Goal: Communication & Community: Answer question/provide support

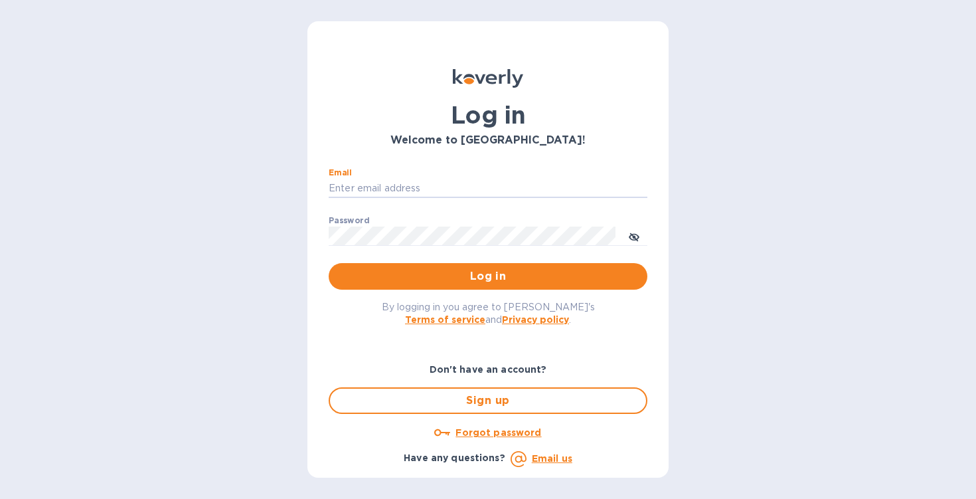
type input "[EMAIL_ADDRESS][DOMAIN_NAME]"
click at [488, 276] on button "Log in" at bounding box center [488, 276] width 319 height 27
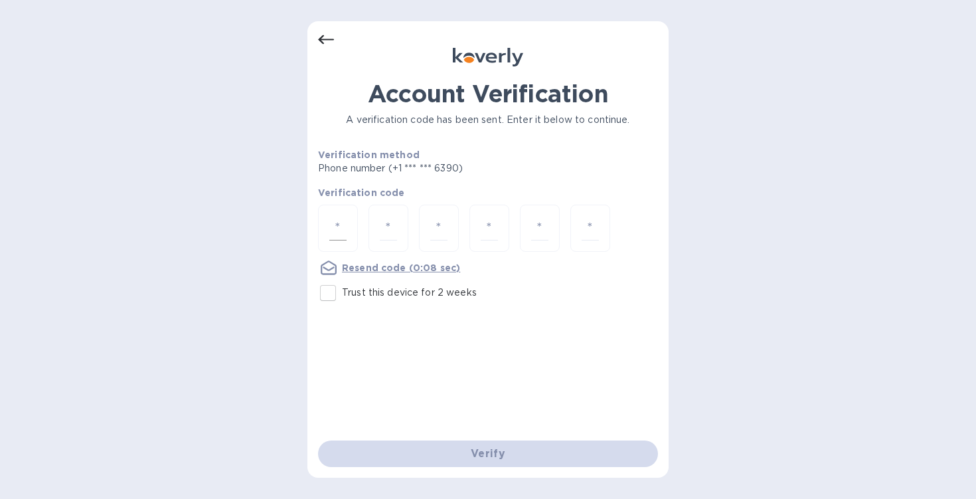
click at [339, 228] on input "number" at bounding box center [337, 228] width 17 height 25
type input "3"
type input "5"
type input "4"
type input "1"
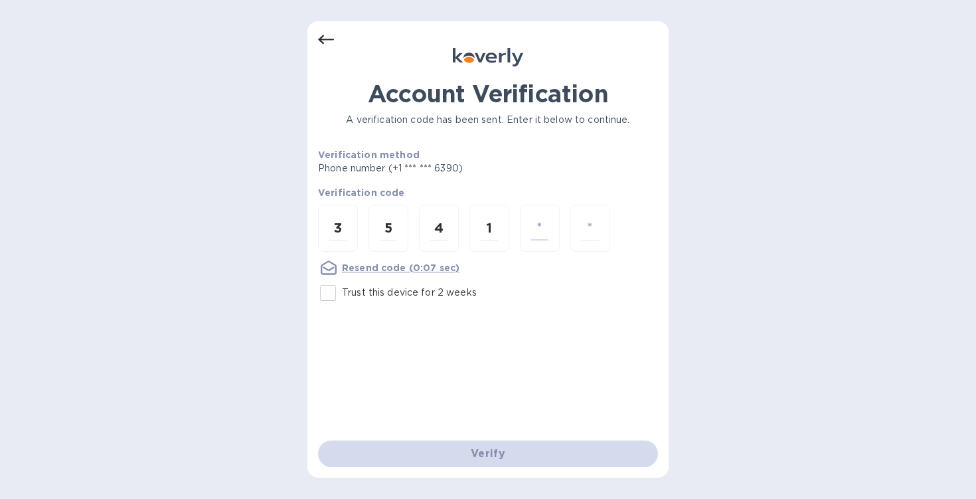
type input "0"
type input "6"
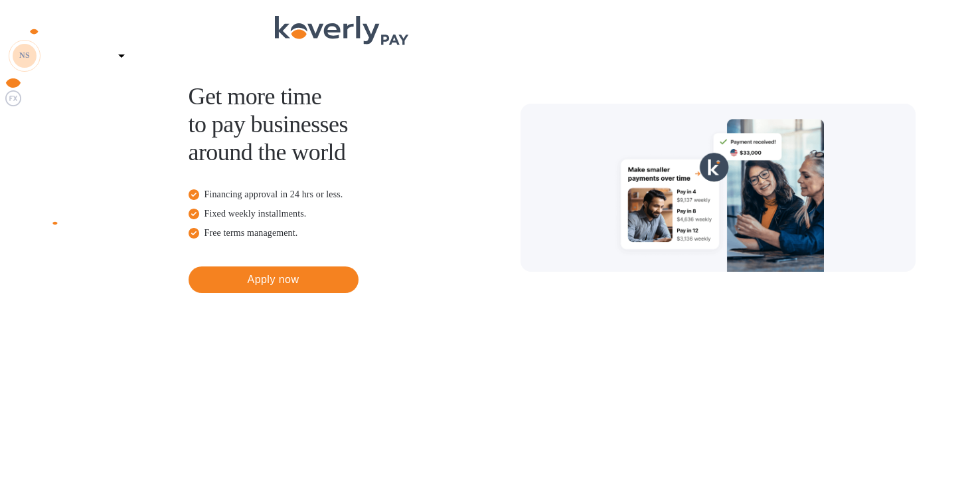
click at [19, 125] on img at bounding box center [13, 117] width 16 height 16
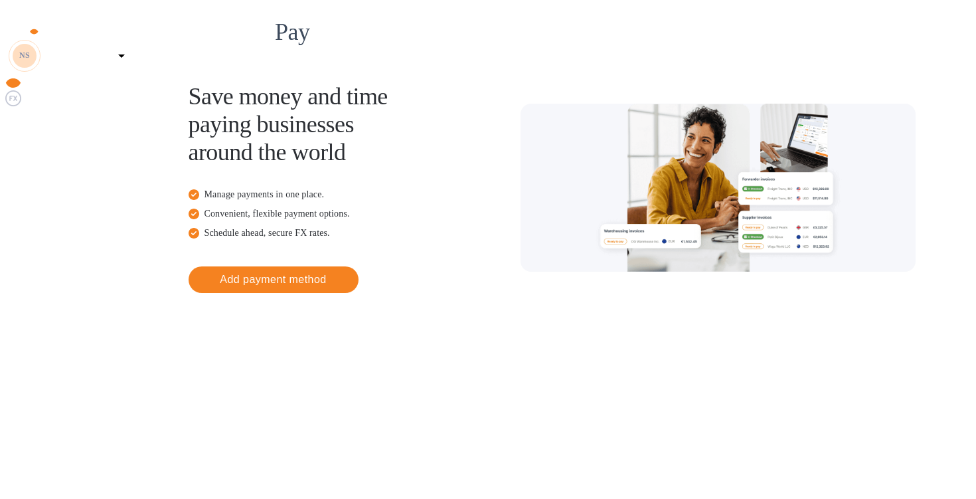
click at [19, 141] on img at bounding box center [13, 133] width 16 height 16
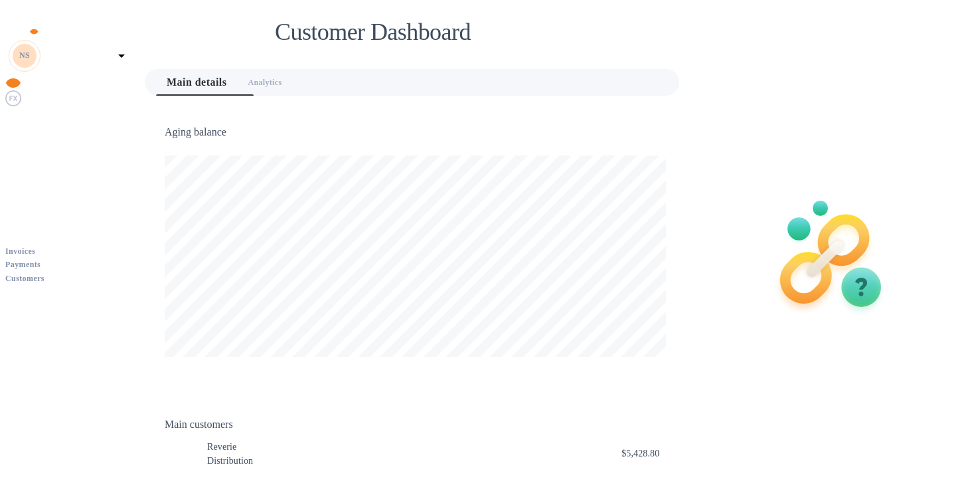
scroll to position [663901, 663652]
click at [413, 438] on div "RD Reverie Distribution" at bounding box center [393, 454] width 457 height 32
click at [225, 454] on div "Distribution" at bounding box center [230, 461] width 46 height 14
click at [96, 244] on div "Invoices" at bounding box center [69, 251] width 128 height 14
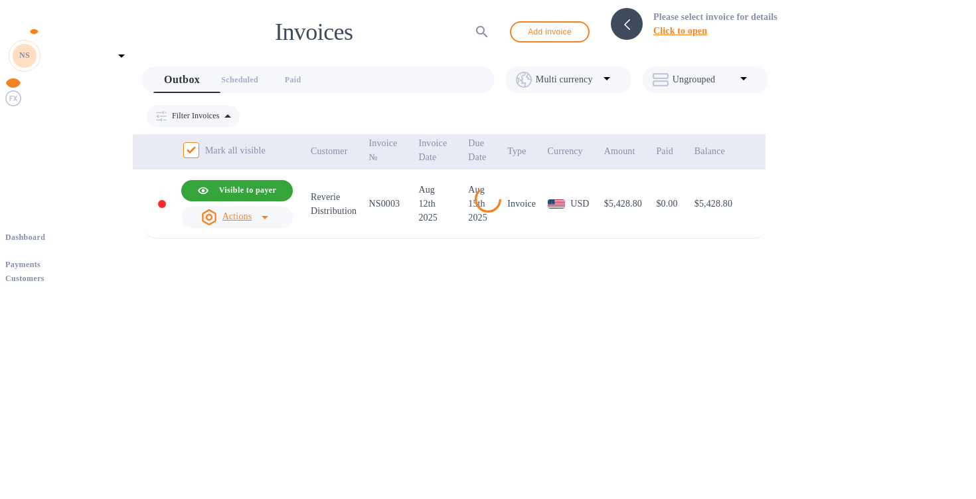
click at [273, 213] on icon at bounding box center [265, 217] width 16 height 16
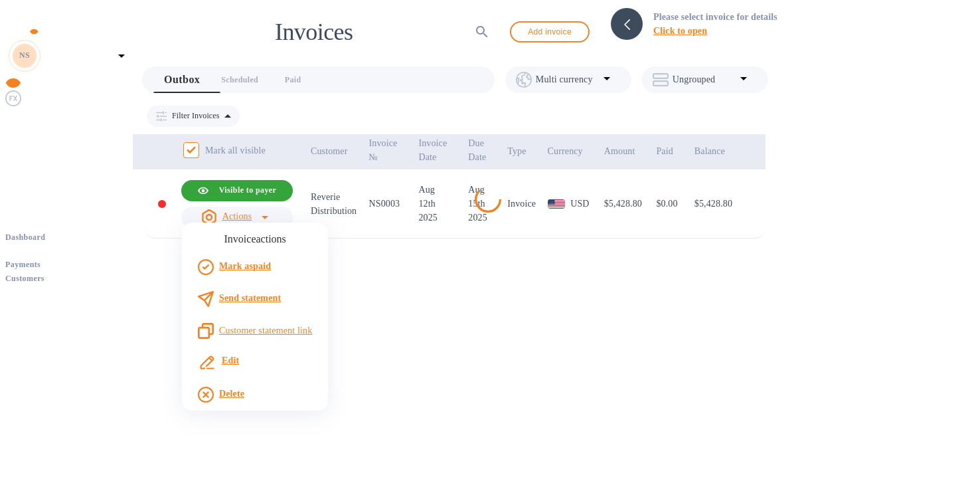
click at [276, 297] on b "Send statement" at bounding box center [250, 298] width 62 height 10
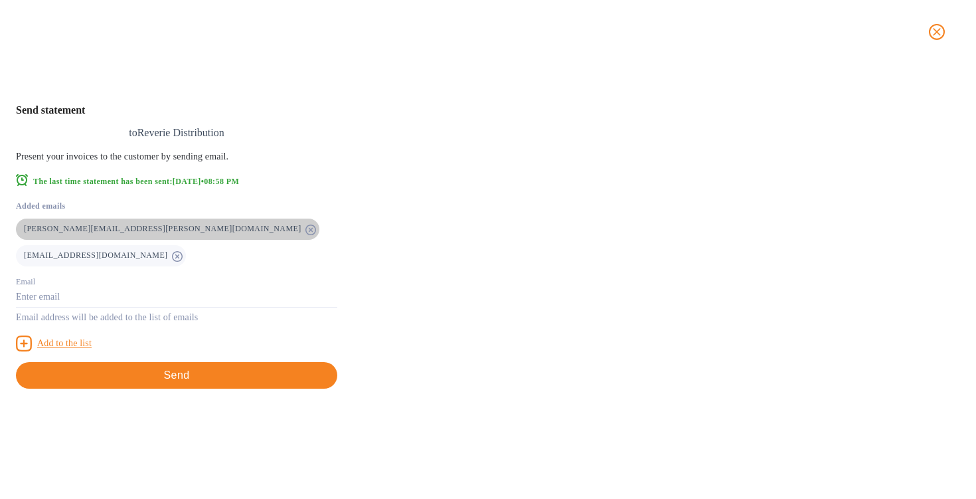
click at [316, 235] on icon at bounding box center [311, 229] width 11 height 11
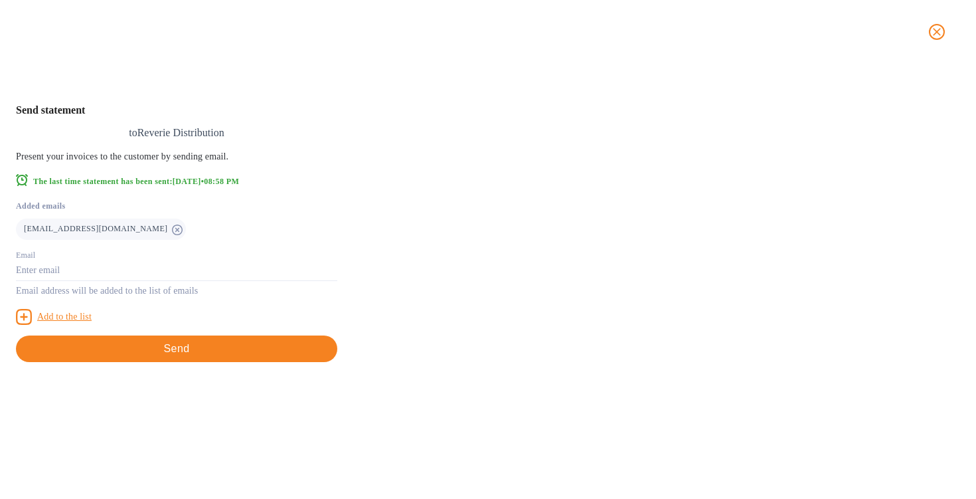
click at [337, 240] on div "[EMAIL_ADDRESS][DOMAIN_NAME]" at bounding box center [176, 226] width 321 height 27
click at [337, 281] on input "text" at bounding box center [176, 271] width 321 height 20
type input "morgan@reveriedistribution.com"
click at [92, 321] on u "Add to the list" at bounding box center [64, 317] width 54 height 10
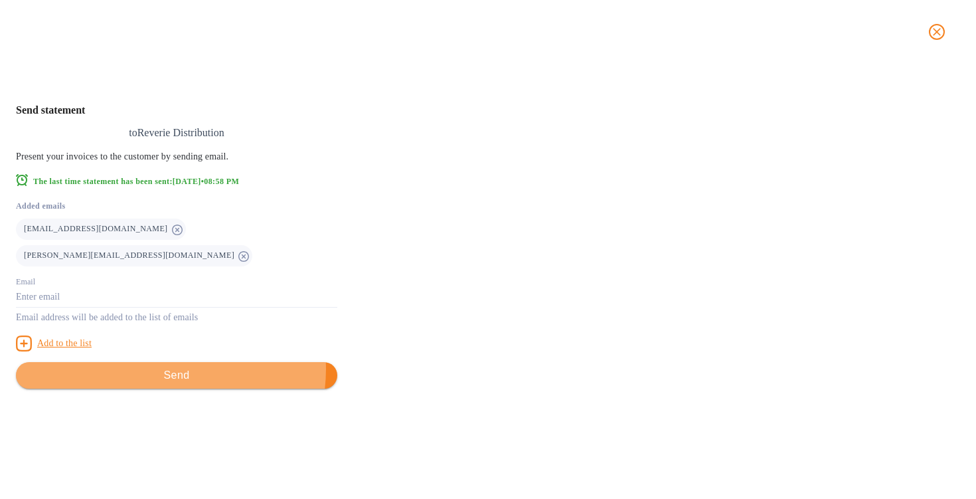
click at [327, 383] on span "Send" at bounding box center [177, 375] width 300 height 16
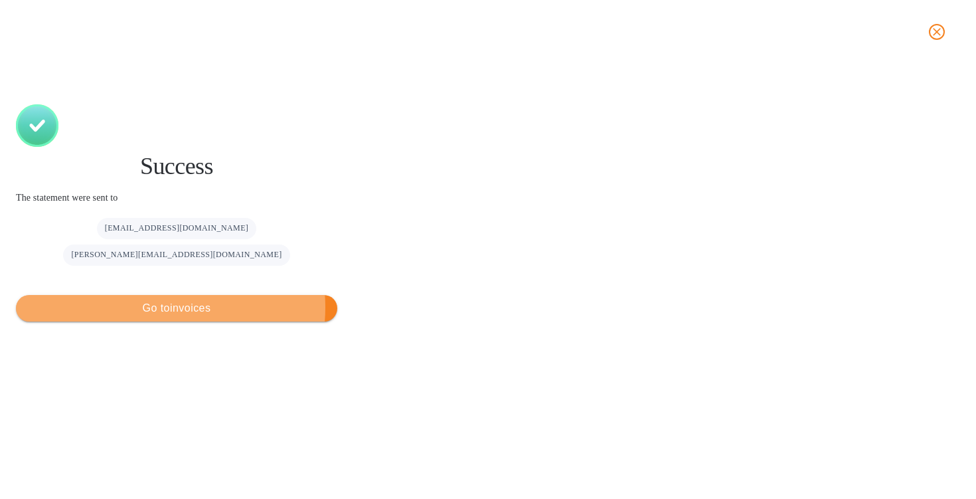
click at [327, 300] on span "Go to invoices" at bounding box center [177, 308] width 300 height 16
